Goal: Task Accomplishment & Management: Use online tool/utility

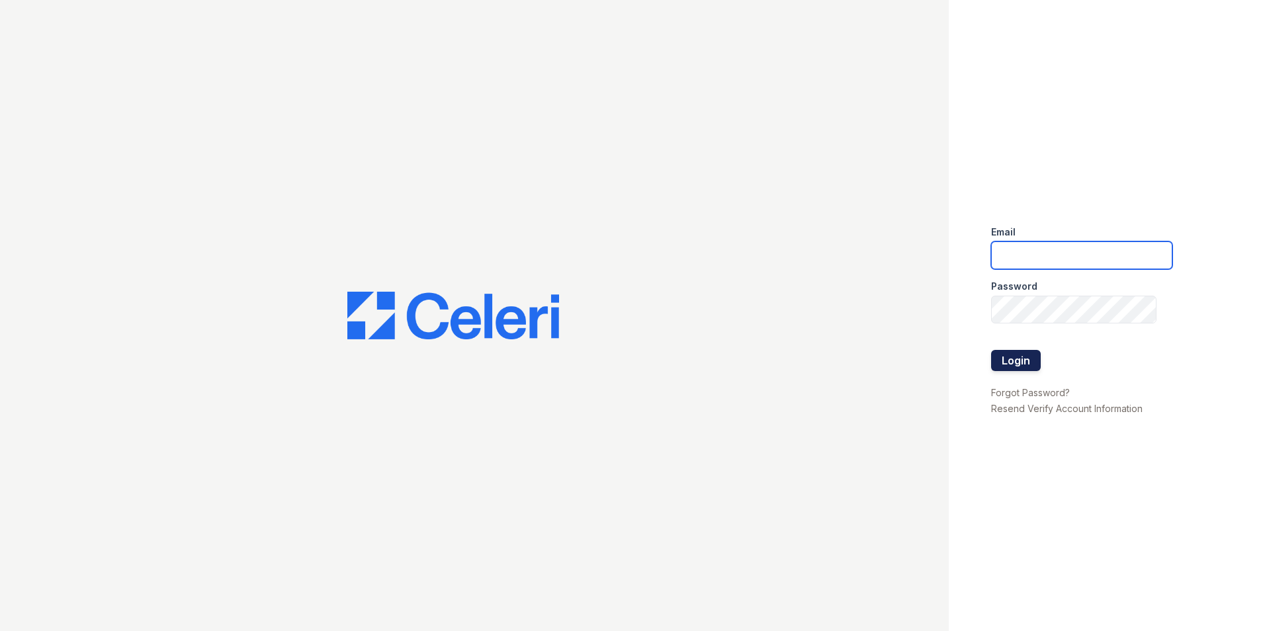
type input "[EMAIL_ADDRESS][DOMAIN_NAME]"
click at [1020, 361] on button "Login" at bounding box center [1016, 360] width 50 height 21
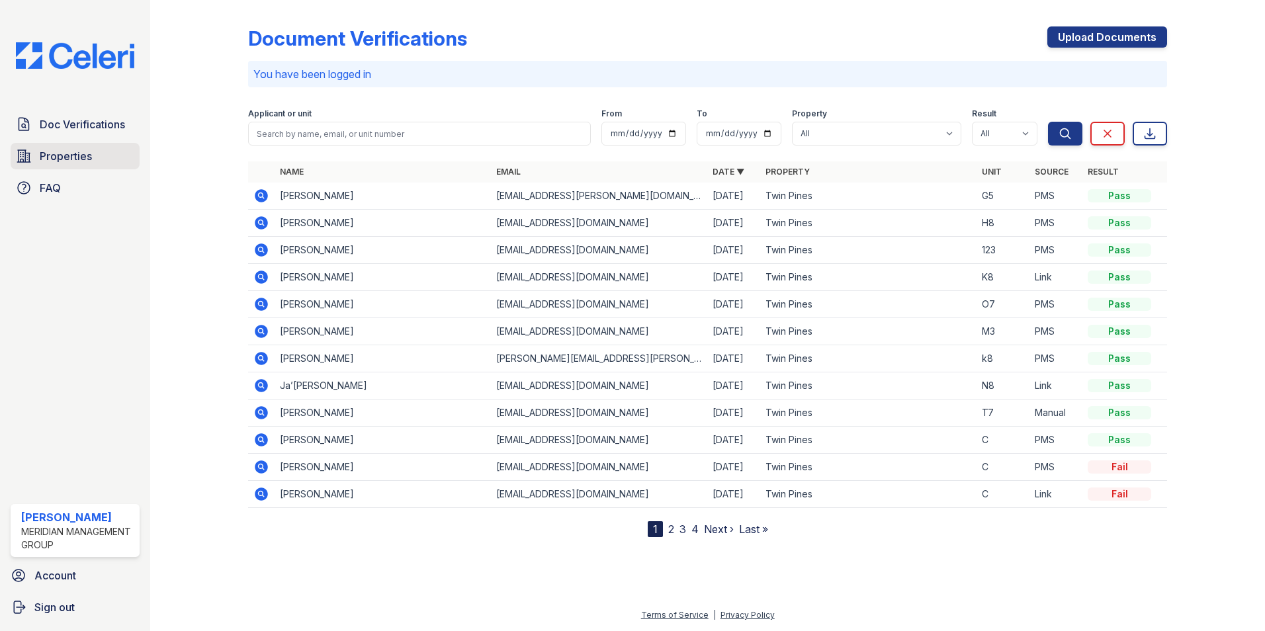
click at [64, 152] on span "Properties" at bounding box center [66, 156] width 52 height 16
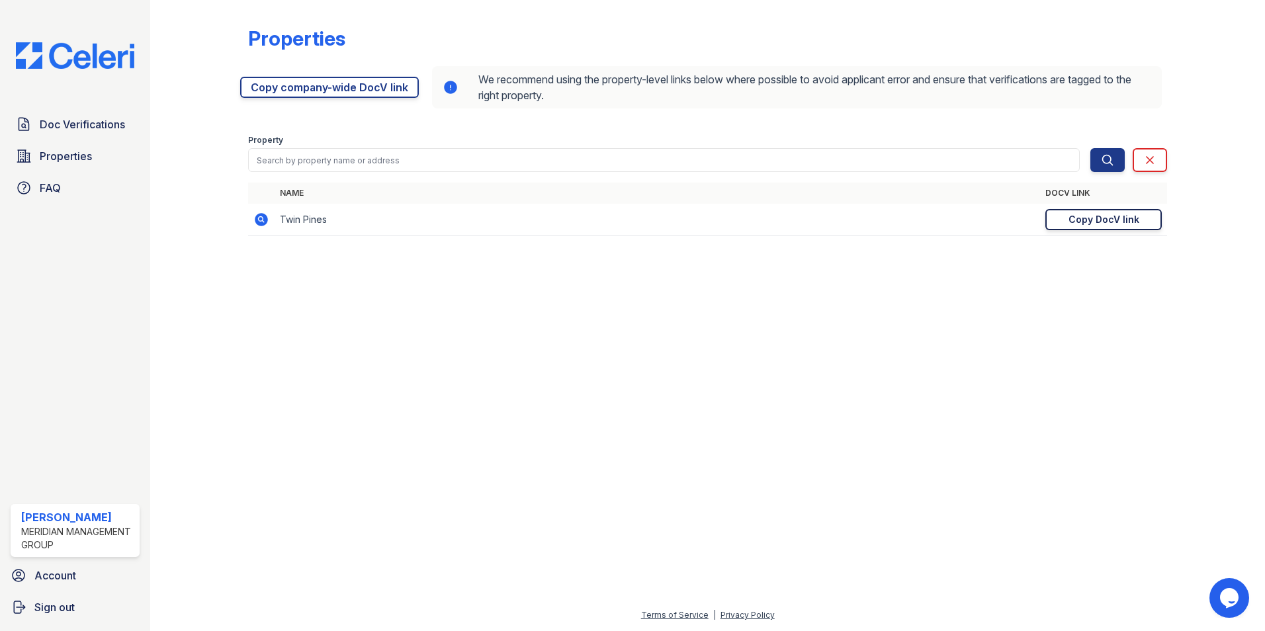
click at [1064, 219] on link "Copy DocV link Copy link" at bounding box center [1103, 219] width 116 height 21
